Goal: Ask a question

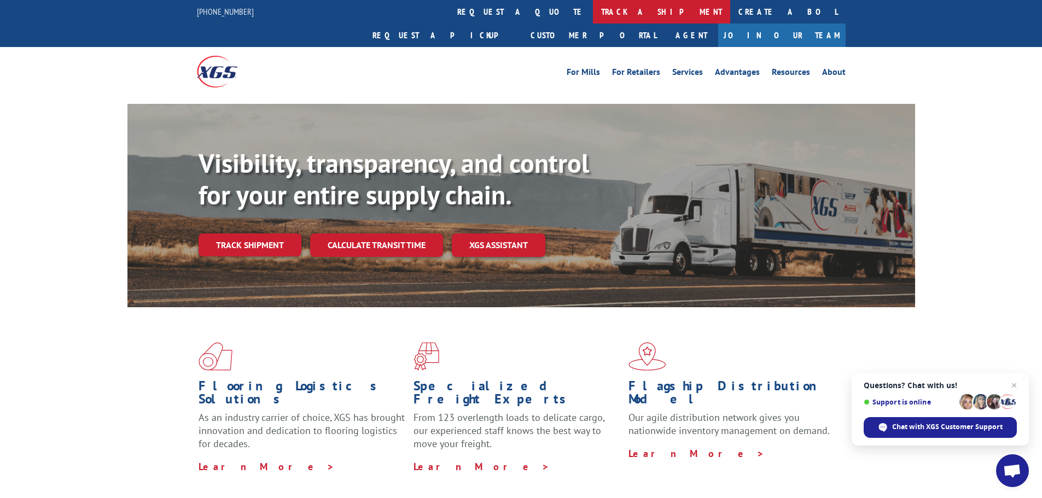
click at [593, 7] on link "track a shipment" at bounding box center [661, 12] width 137 height 24
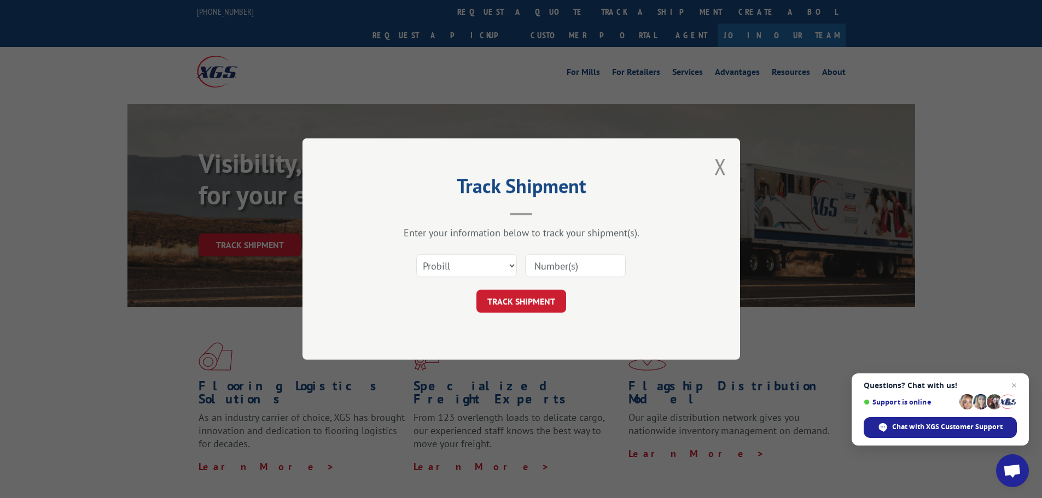
click at [549, 266] on input at bounding box center [575, 265] width 101 height 23
paste input "17562788"
type input "17562788"
click at [530, 297] on button "TRACK SHIPMENT" at bounding box center [521, 301] width 90 height 23
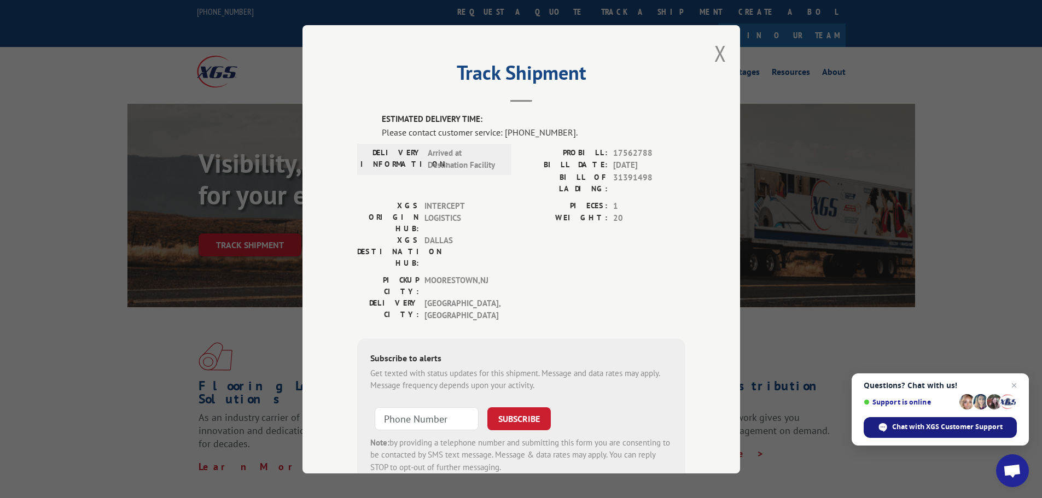
click at [901, 423] on span "Chat with XGS Customer Support" at bounding box center [947, 427] width 110 height 10
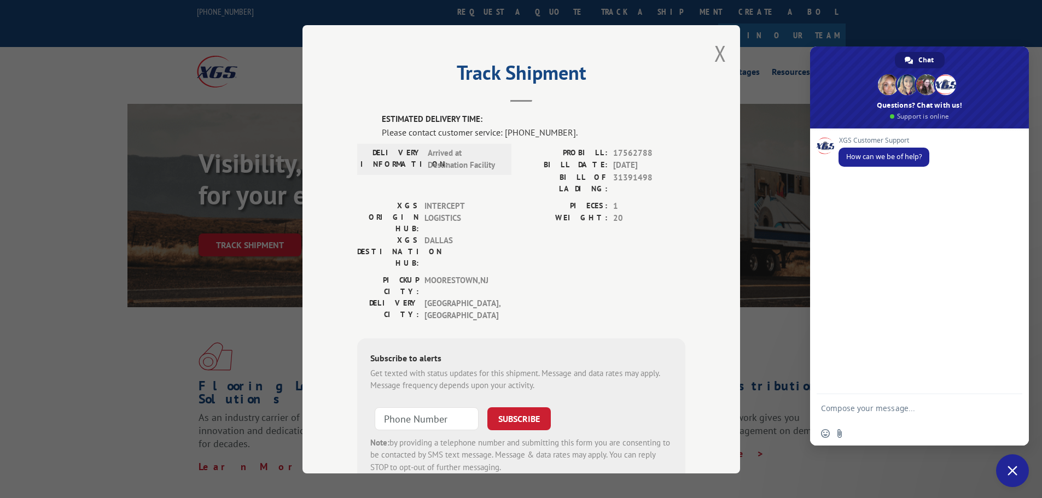
click at [864, 405] on textarea "Compose your message..." at bounding box center [908, 407] width 175 height 27
click at [901, 393] on textarea "Can you tell me if PRO is on pace to delivery [DATE]" at bounding box center [908, 402] width 175 height 37
click at [908, 407] on textarea "Can you tell me if PRO 17562788 is on pace to delivery [DATE]" at bounding box center [908, 402] width 175 height 37
type textarea "Can you tell me if PRO 17562788 is on pace to delivery [DATE]? I show it arrive…"
click at [1009, 378] on span "Send" at bounding box center [1010, 379] width 8 height 8
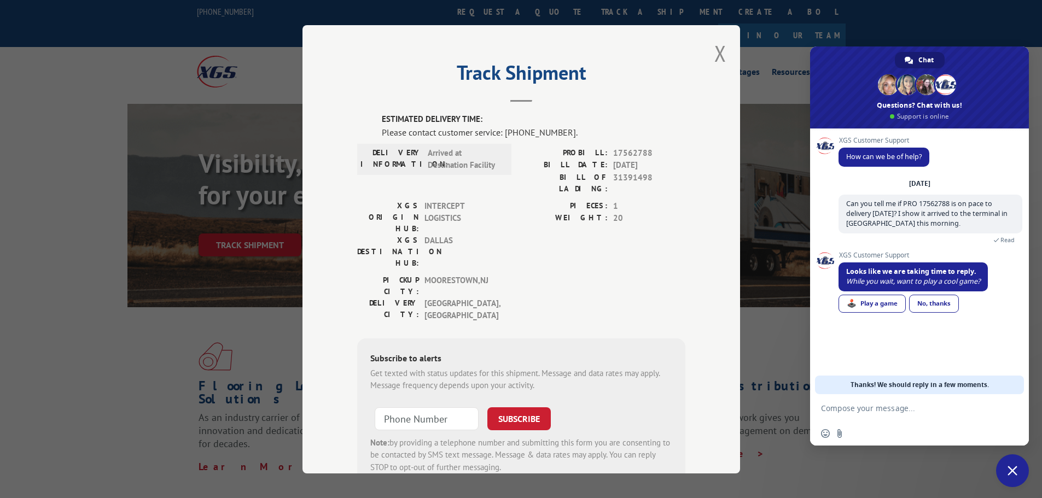
click at [931, 297] on link "No, thanks" at bounding box center [934, 304] width 50 height 18
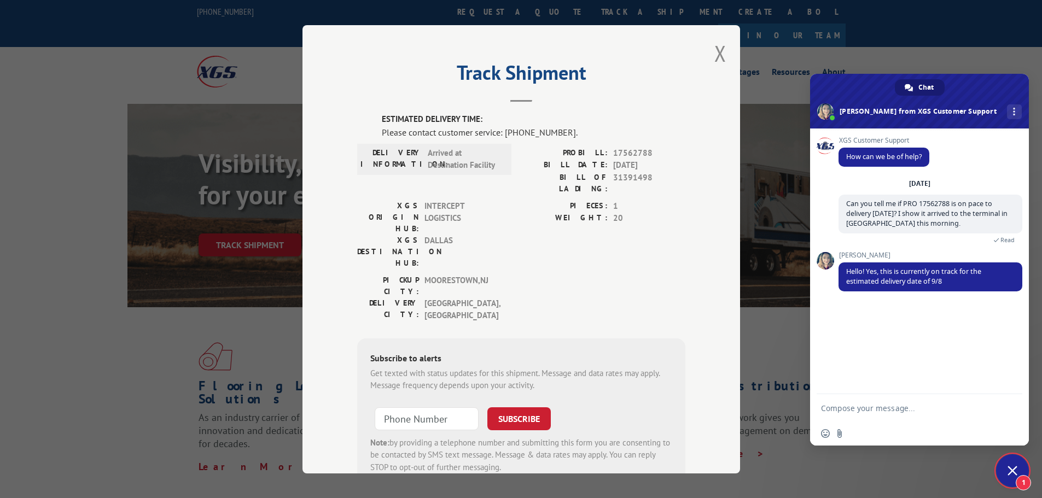
click at [905, 401] on textarea "Compose your message..." at bounding box center [908, 407] width 175 height 27
type textarea "Thank you"
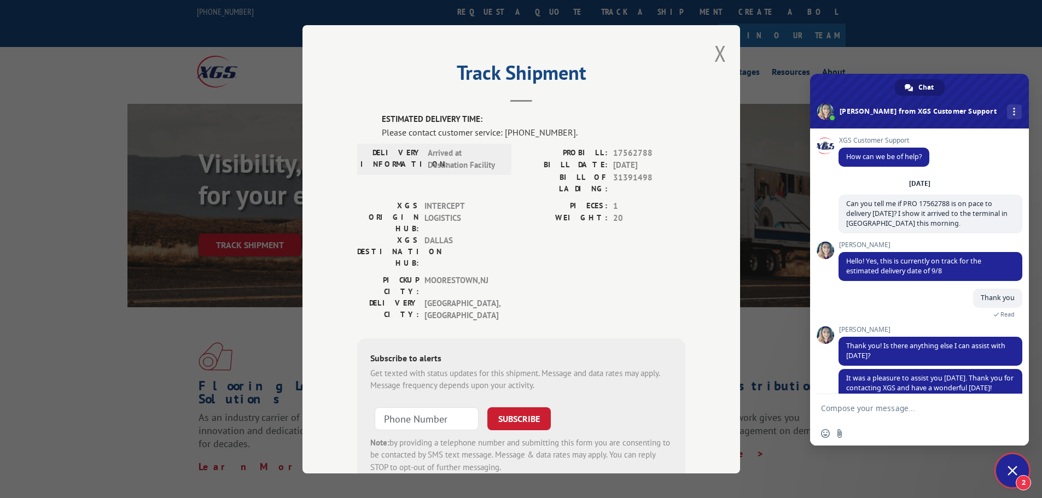
scroll to position [45, 0]
